Goal: Check status: Check status

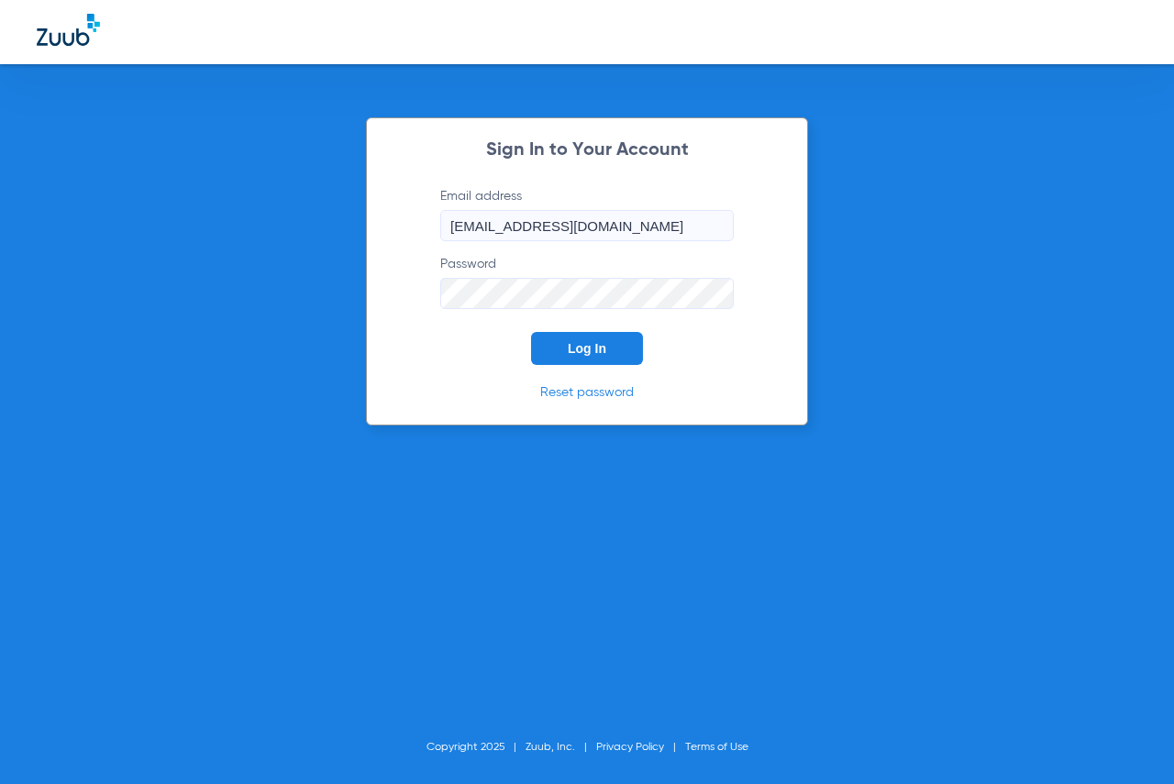
click at [604, 351] on span "Log In" at bounding box center [587, 348] width 39 height 15
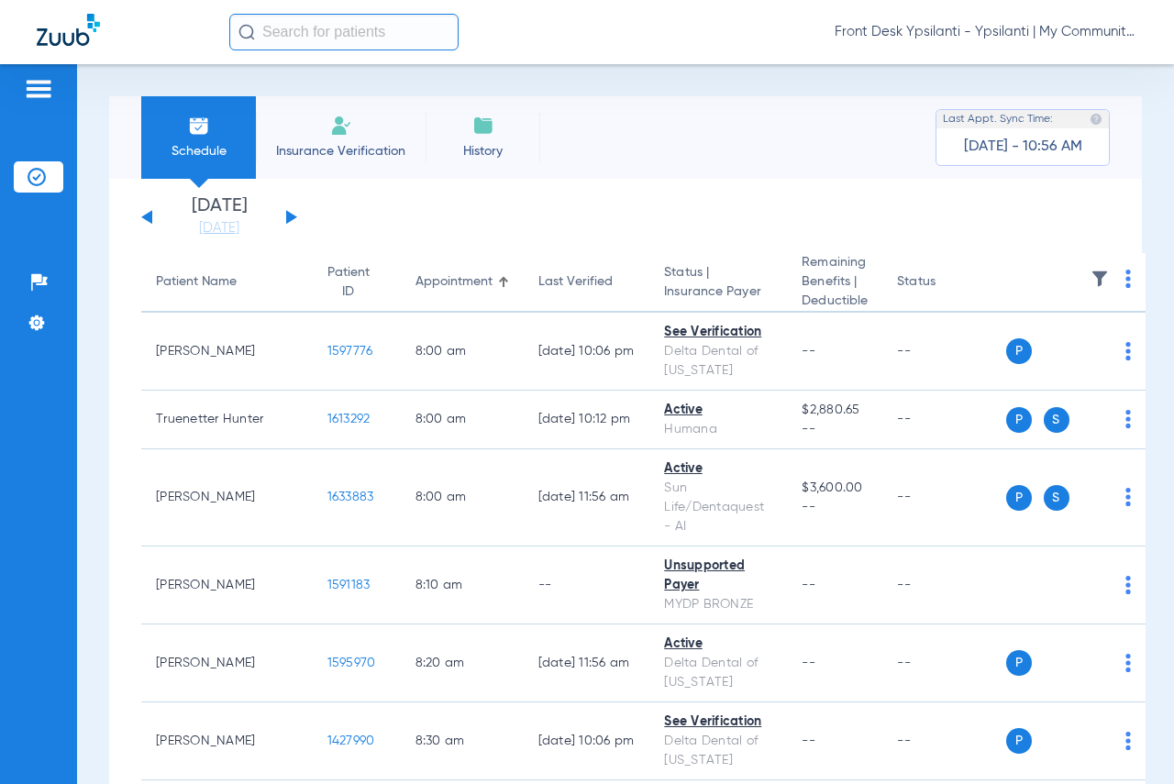
click at [291, 219] on button at bounding box center [291, 217] width 11 height 14
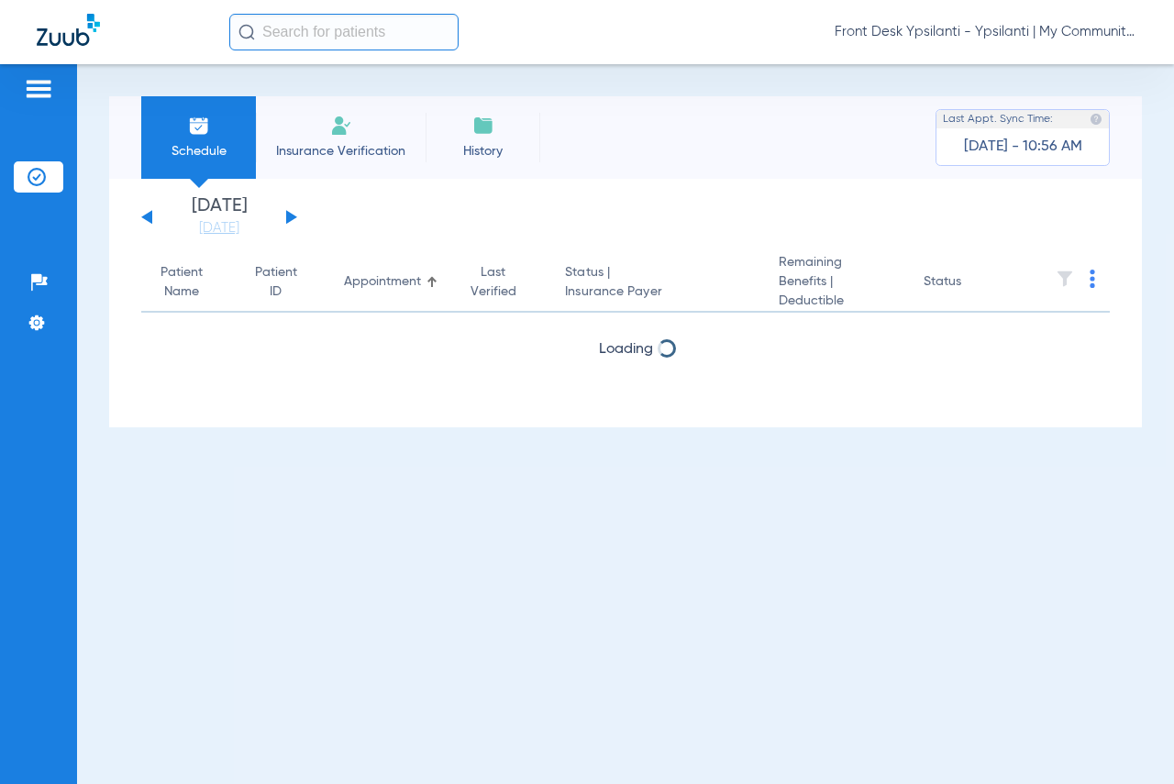
click at [291, 219] on button at bounding box center [291, 217] width 11 height 14
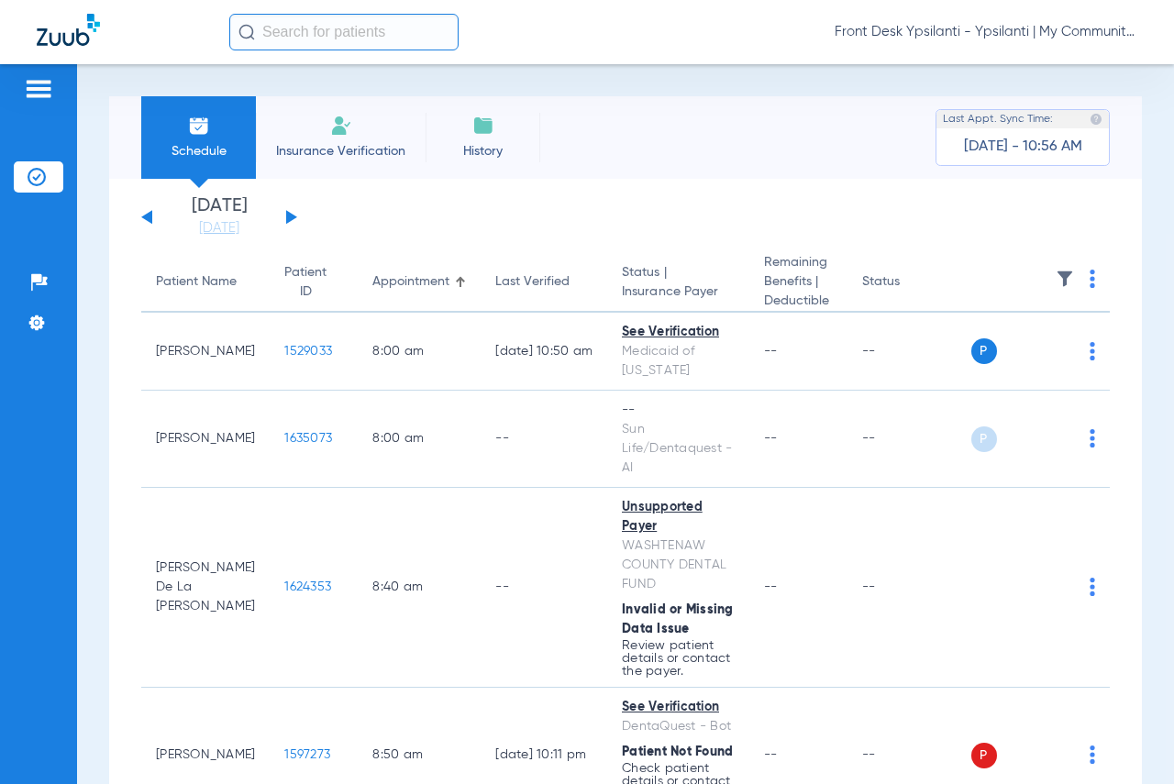
click at [291, 219] on button at bounding box center [291, 217] width 11 height 14
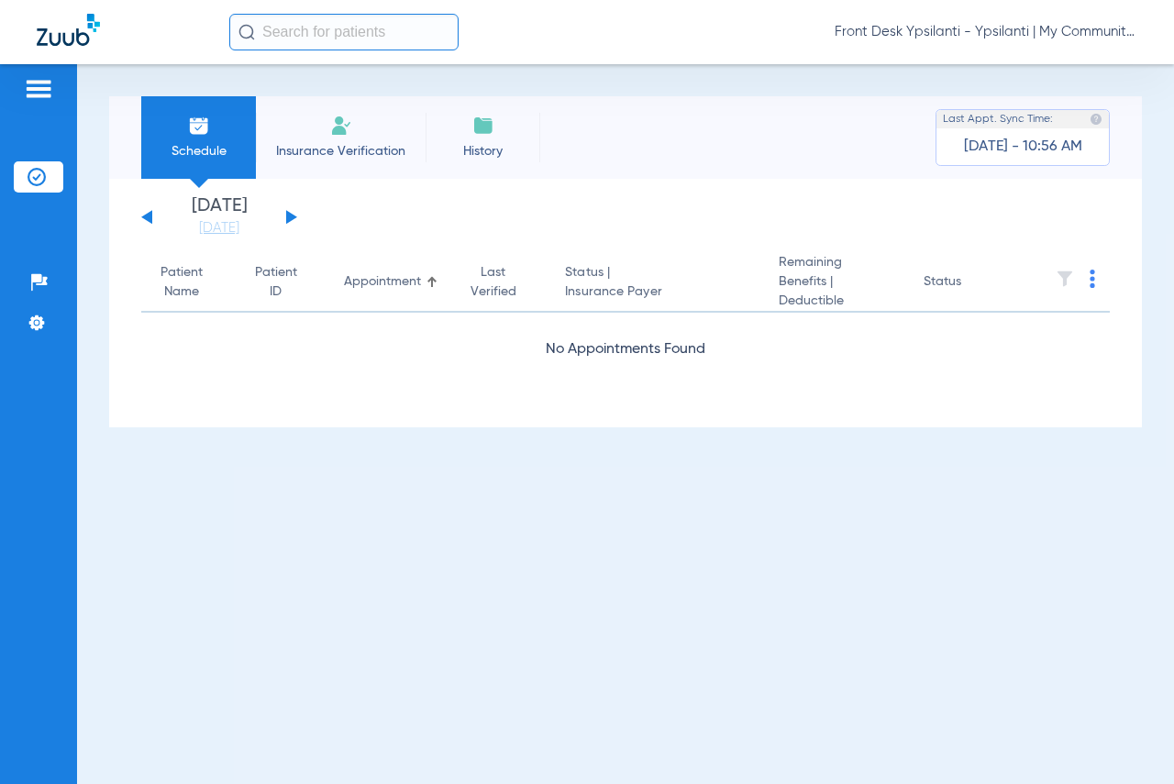
click at [291, 219] on button at bounding box center [291, 217] width 11 height 14
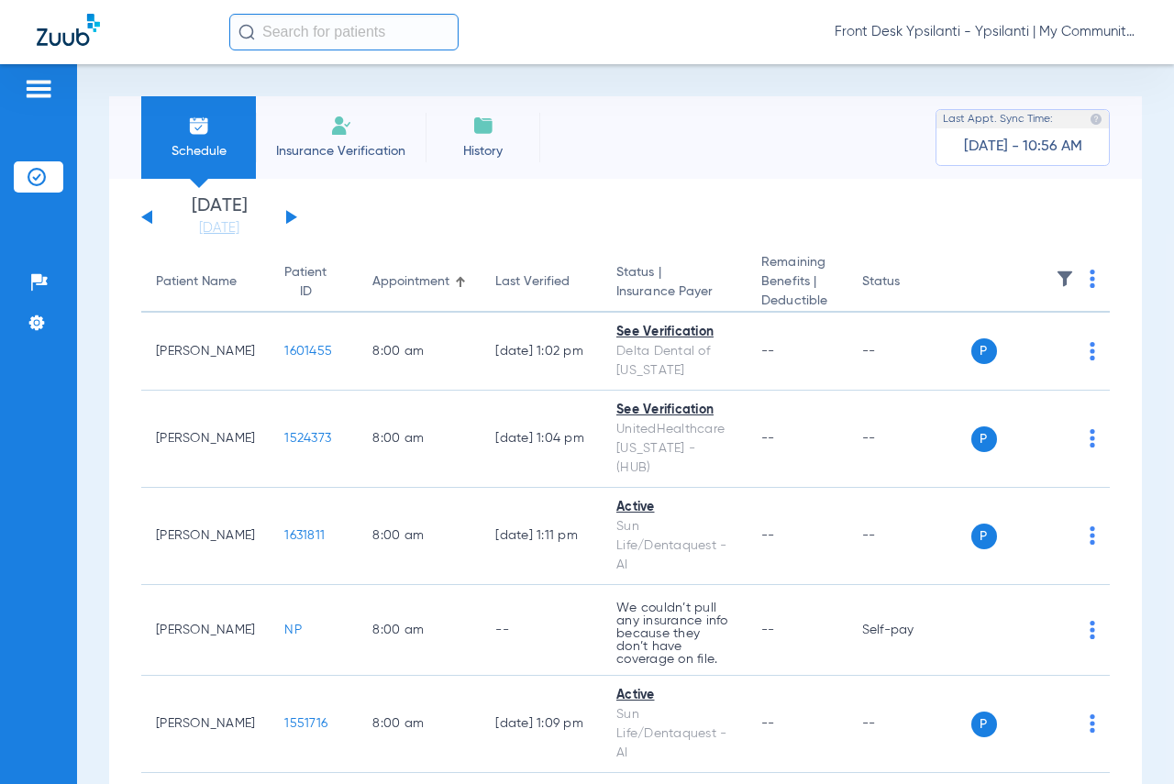
click at [51, 498] on div "Patients Insurance Verification Setup Help Center Settings" at bounding box center [38, 456] width 77 height 784
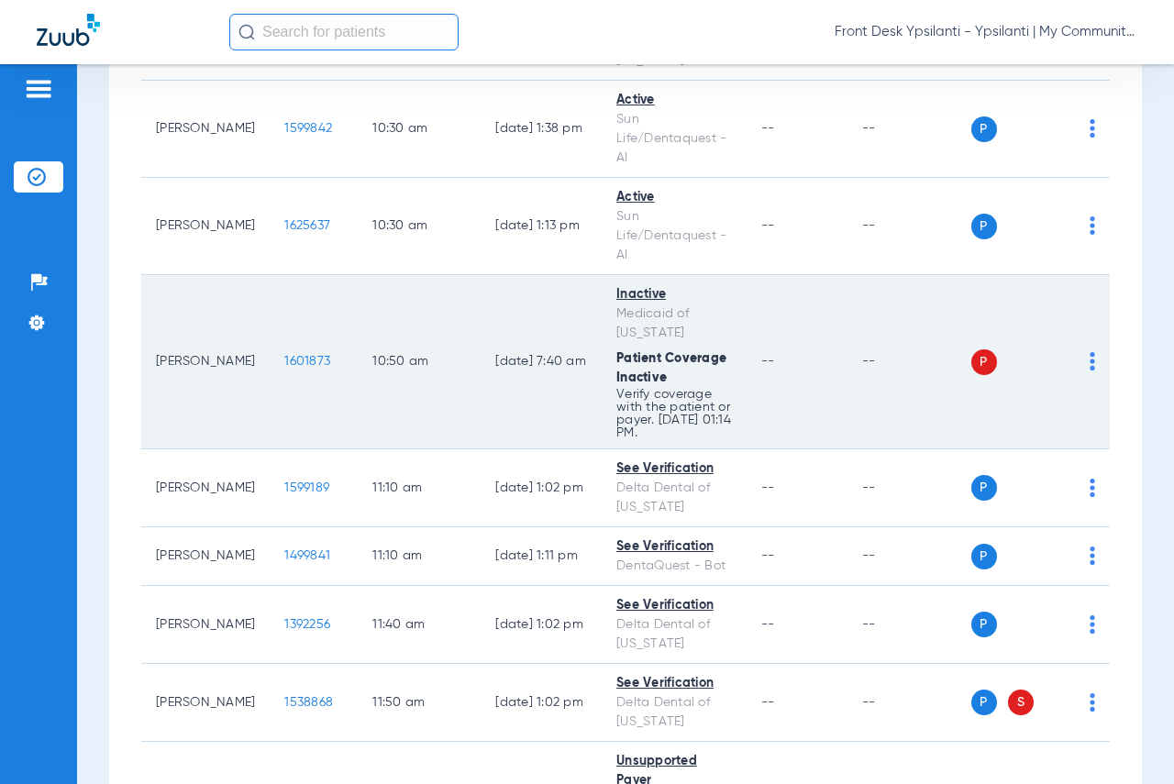
scroll to position [1651, 0]
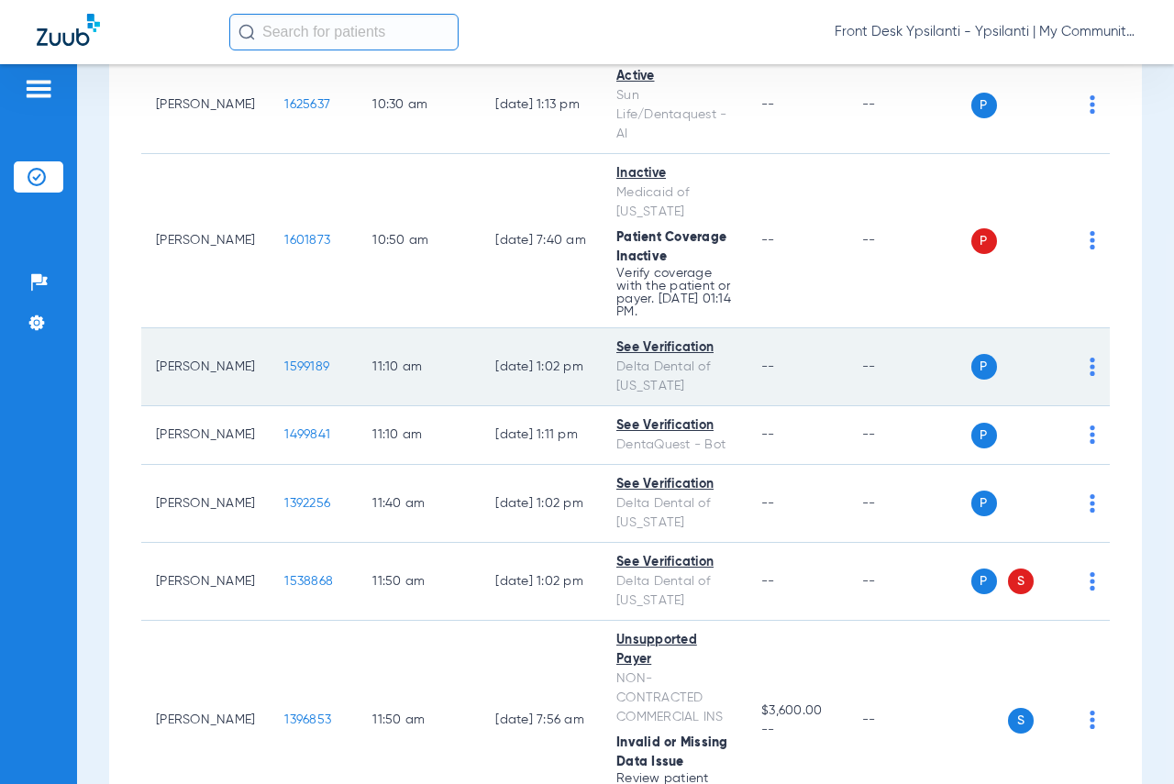
click at [289, 373] on span "1599189" at bounding box center [306, 367] width 45 height 13
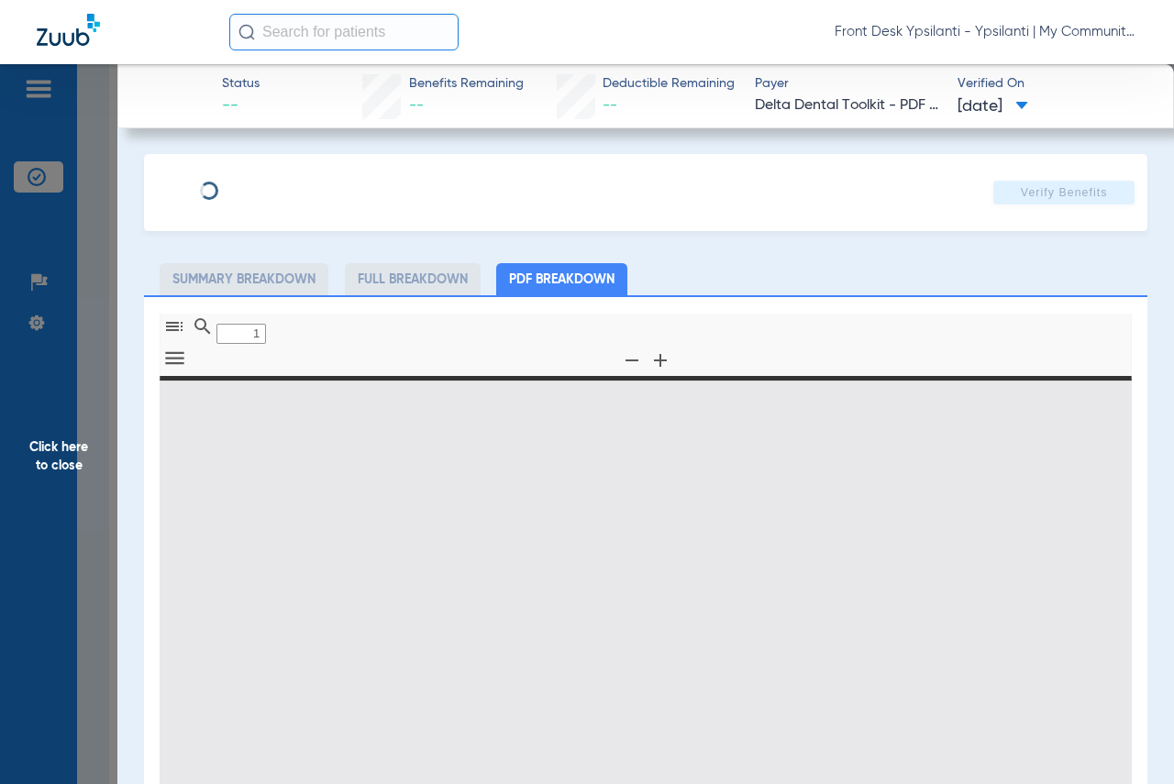
type input "0"
select select "page-width"
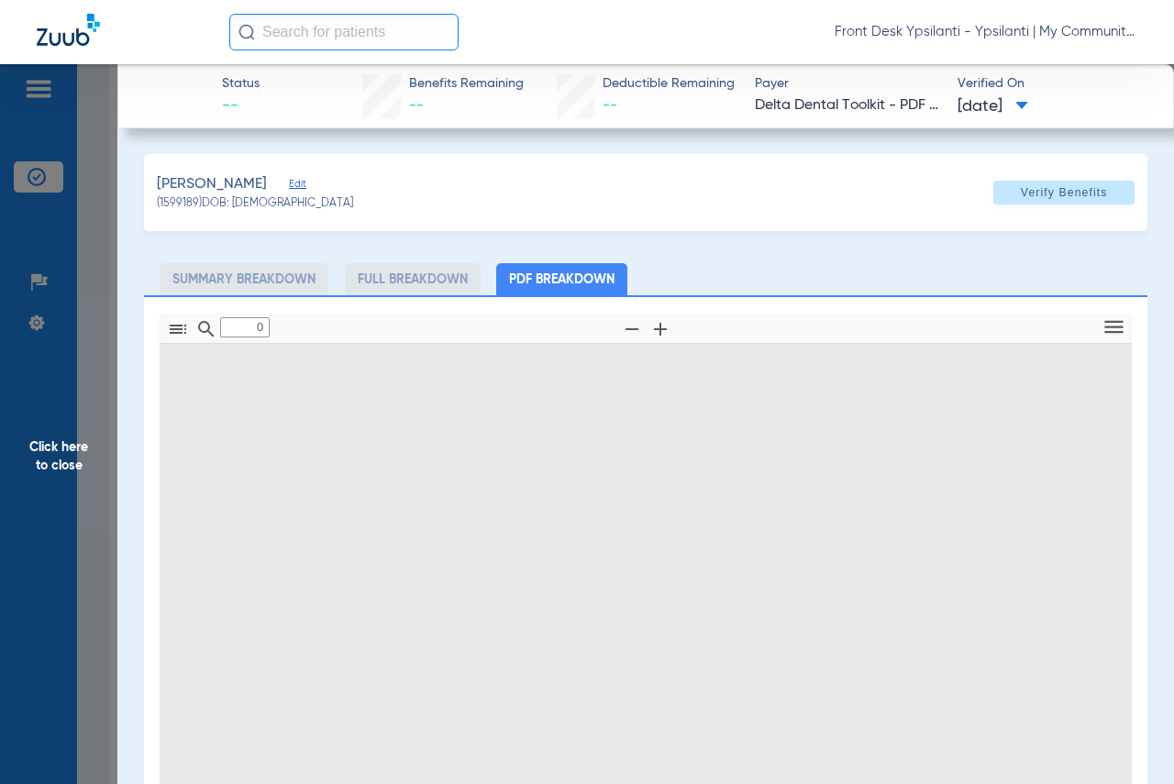
type input "1"
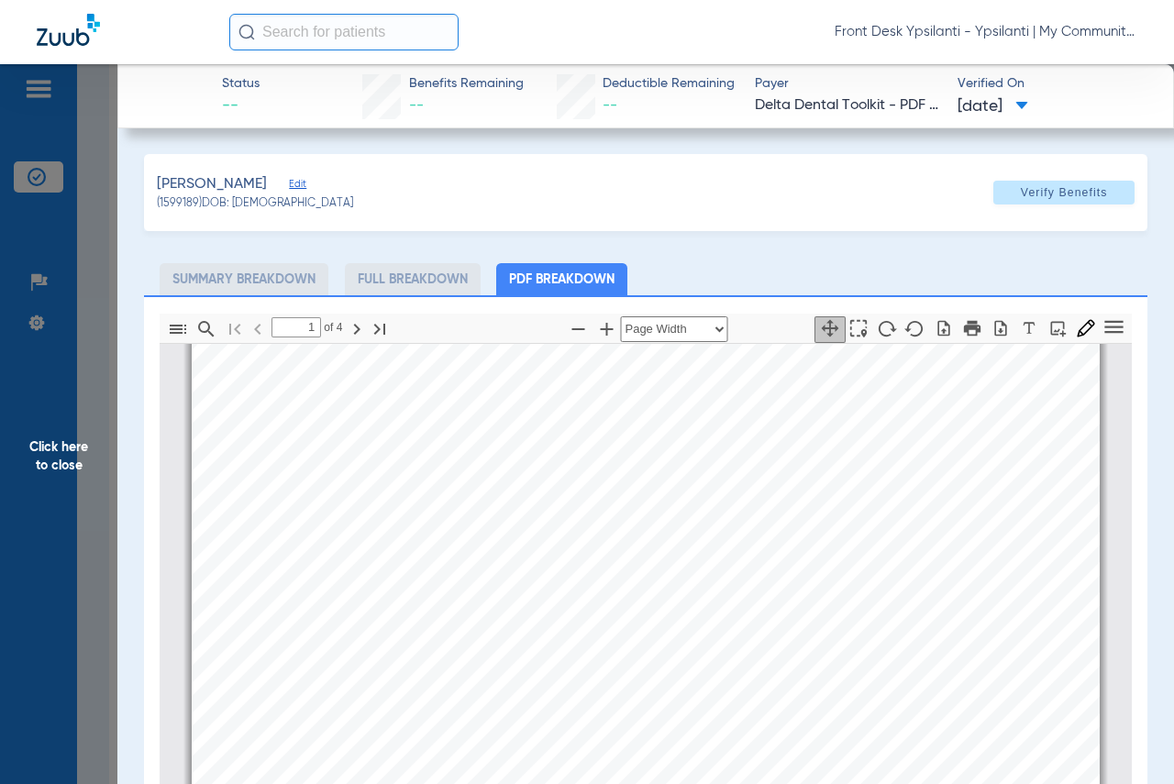
scroll to position [284, 0]
click at [87, 437] on span "Click here to close" at bounding box center [58, 456] width 117 height 784
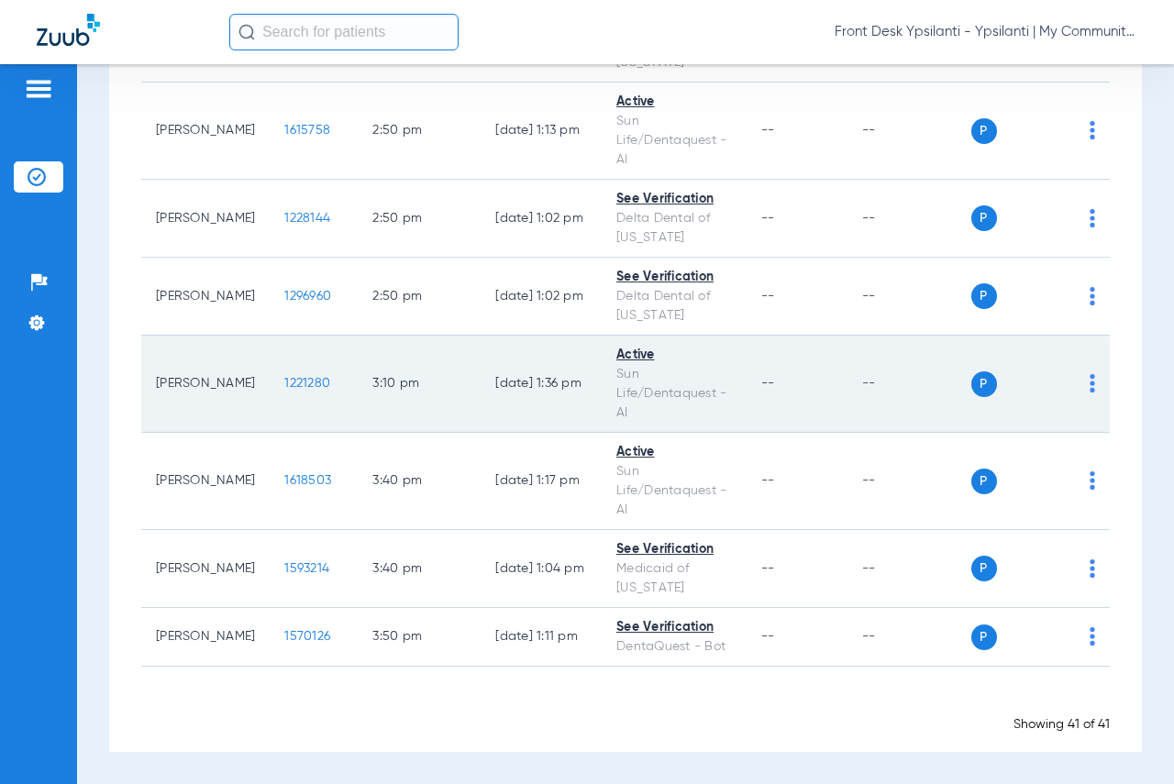
scroll to position [3543, 0]
click at [288, 377] on span "1221280" at bounding box center [307, 383] width 46 height 13
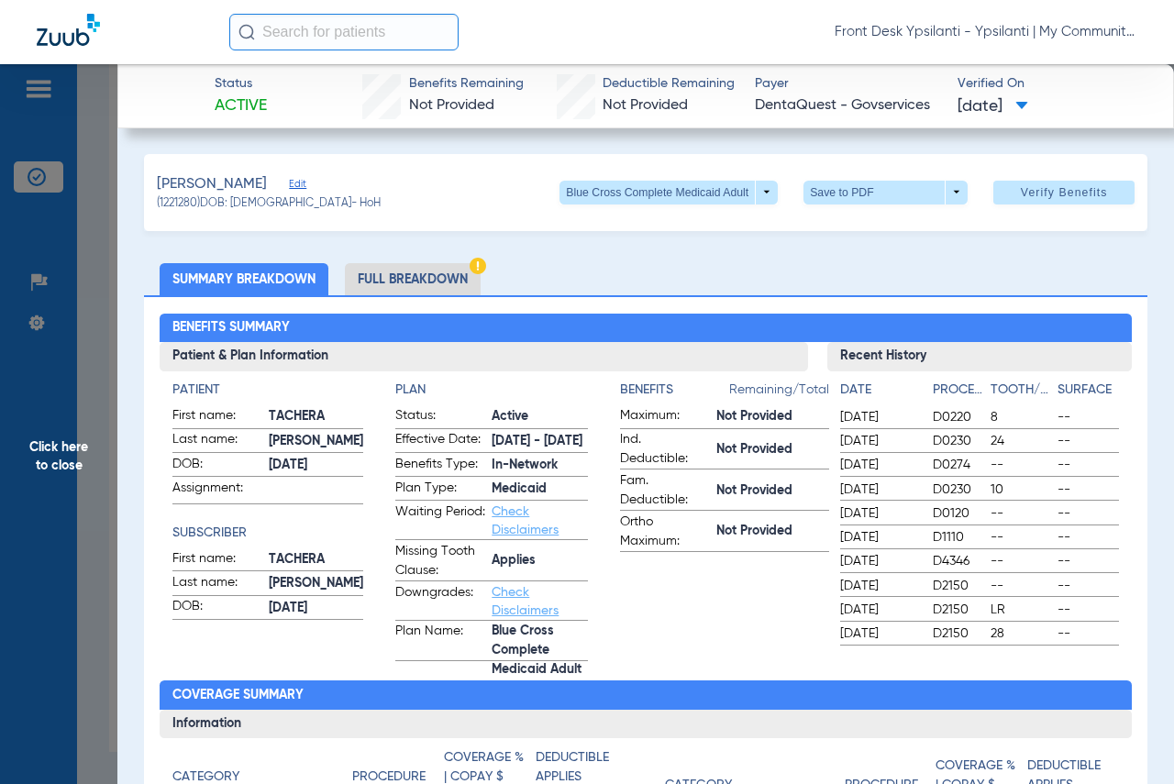
click at [44, 448] on span "Click here to close" at bounding box center [58, 456] width 117 height 784
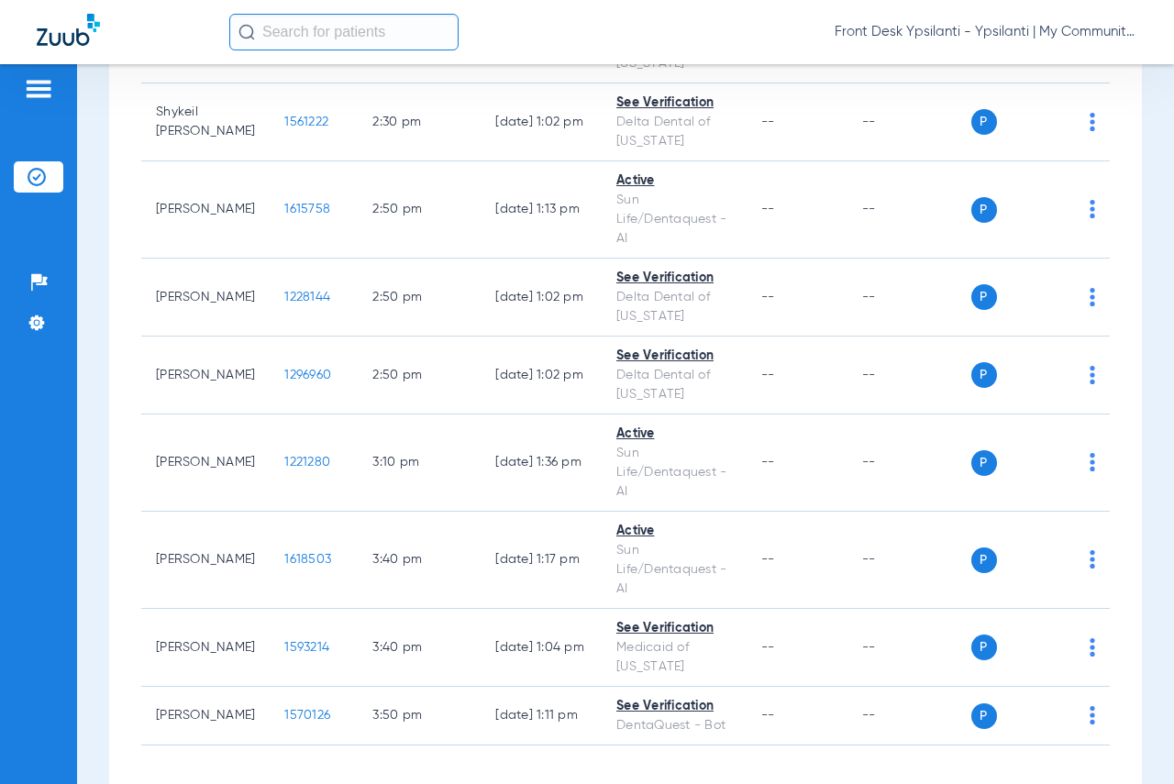
scroll to position [3395, 0]
